Goal: Obtain resource: Obtain resource

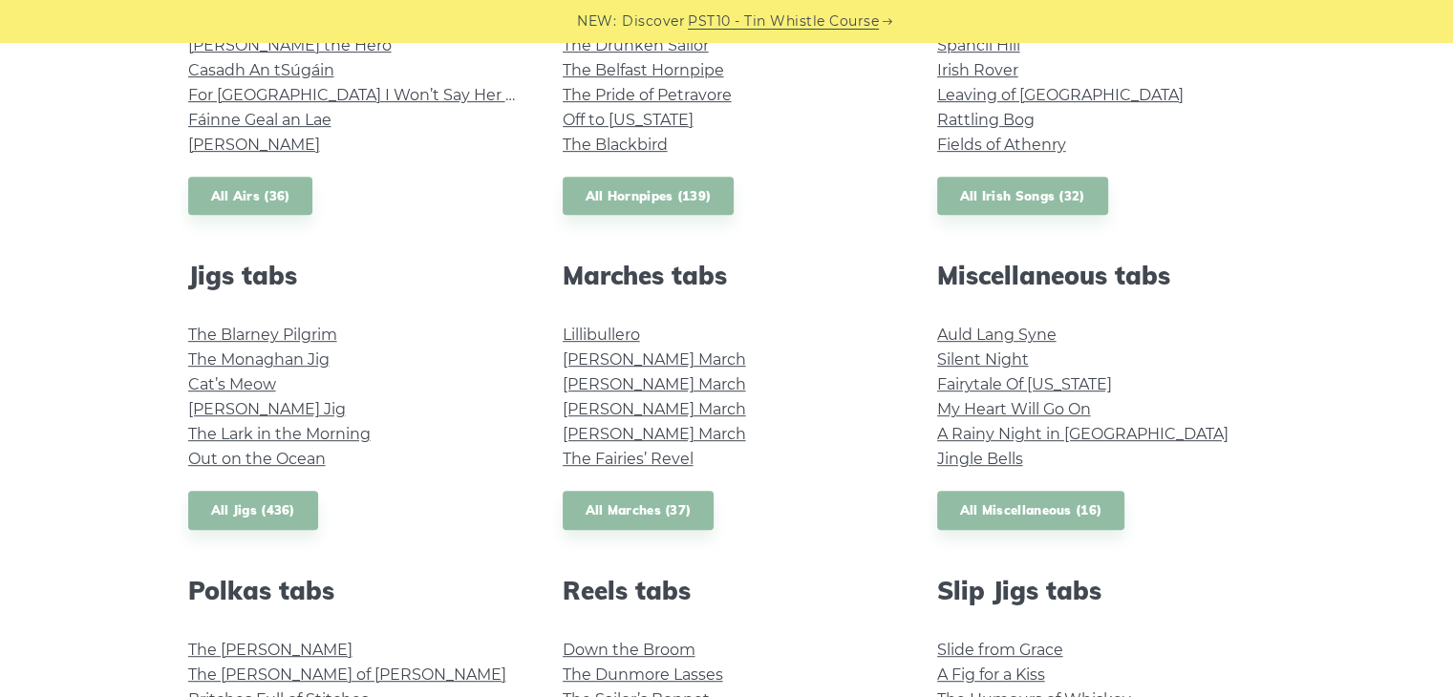
scroll to position [879, 0]
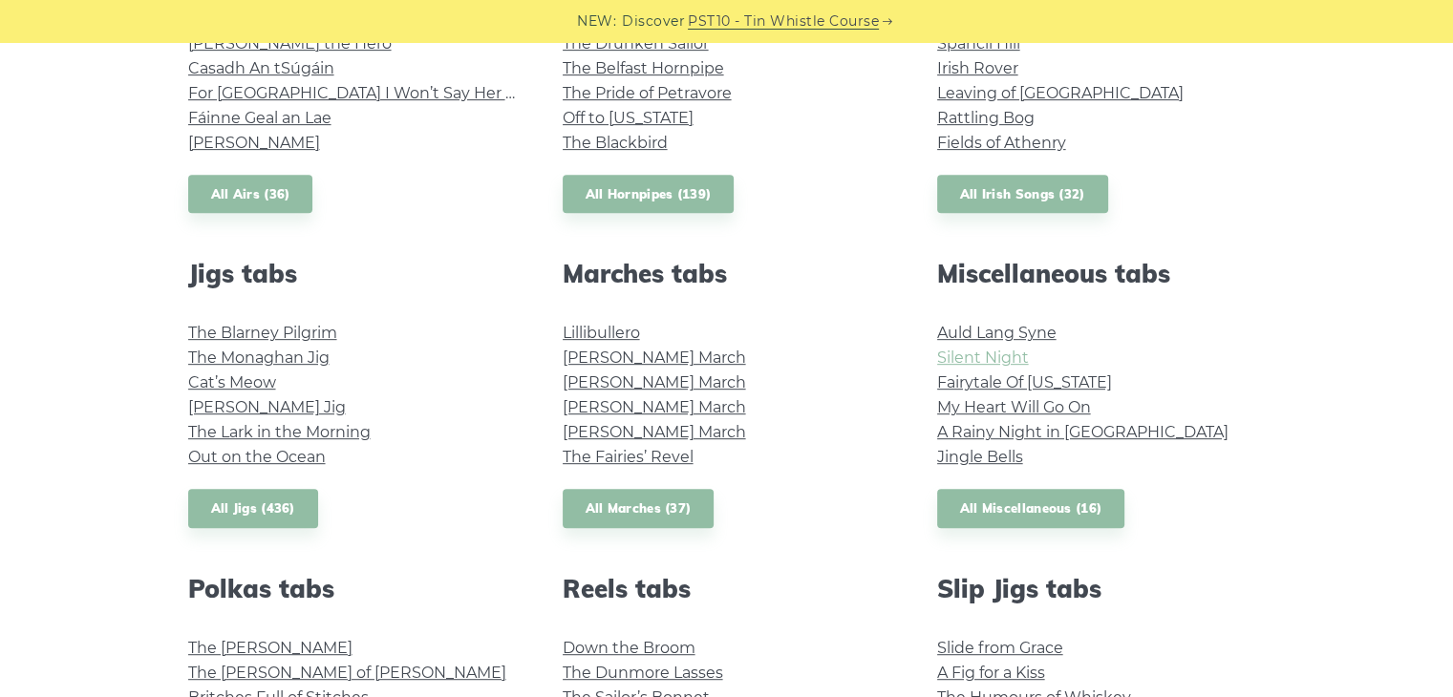
click at [968, 359] on link "Silent Night" at bounding box center [983, 358] width 92 height 18
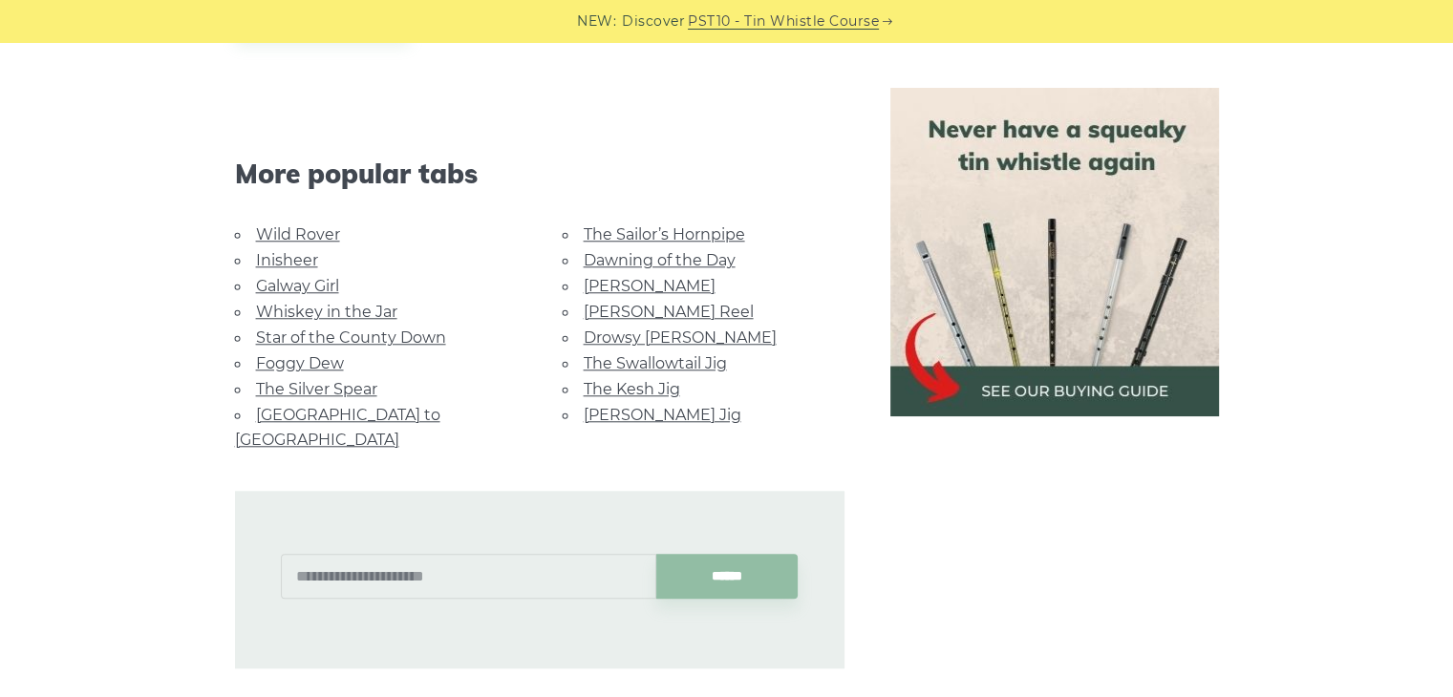
scroll to position [1529, 0]
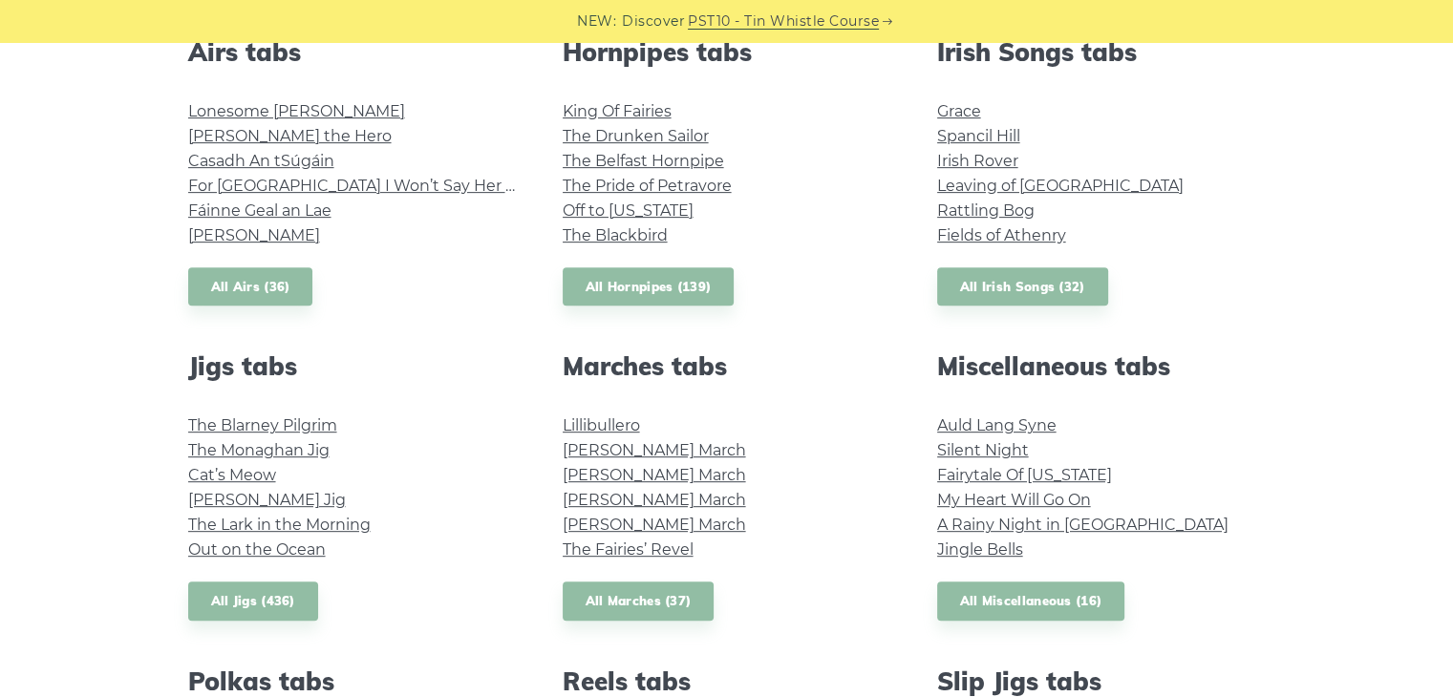
scroll to position [803, 0]
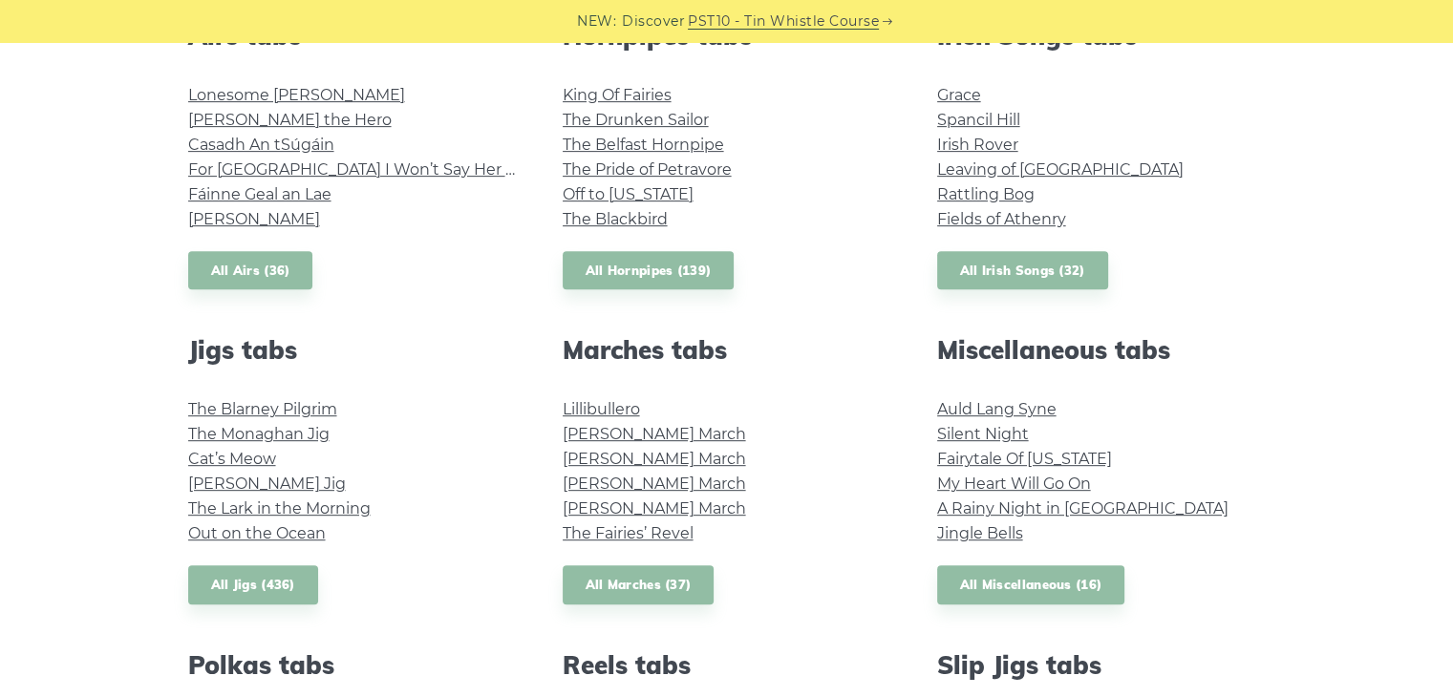
click at [960, 445] on li "Silent Night" at bounding box center [1101, 434] width 329 height 25
click at [978, 460] on link "Fairytale Of [US_STATE]" at bounding box center [1024, 459] width 175 height 18
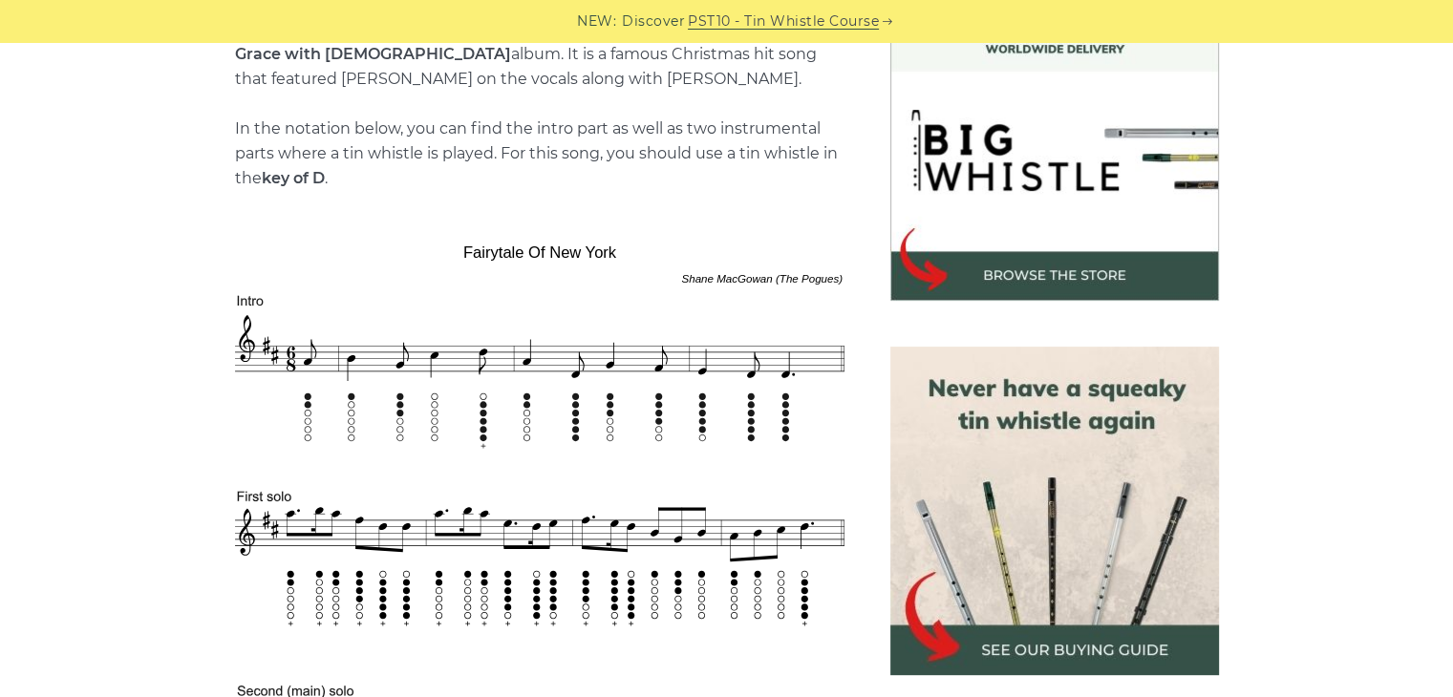
scroll to position [536, 0]
